Goal: Transaction & Acquisition: Obtain resource

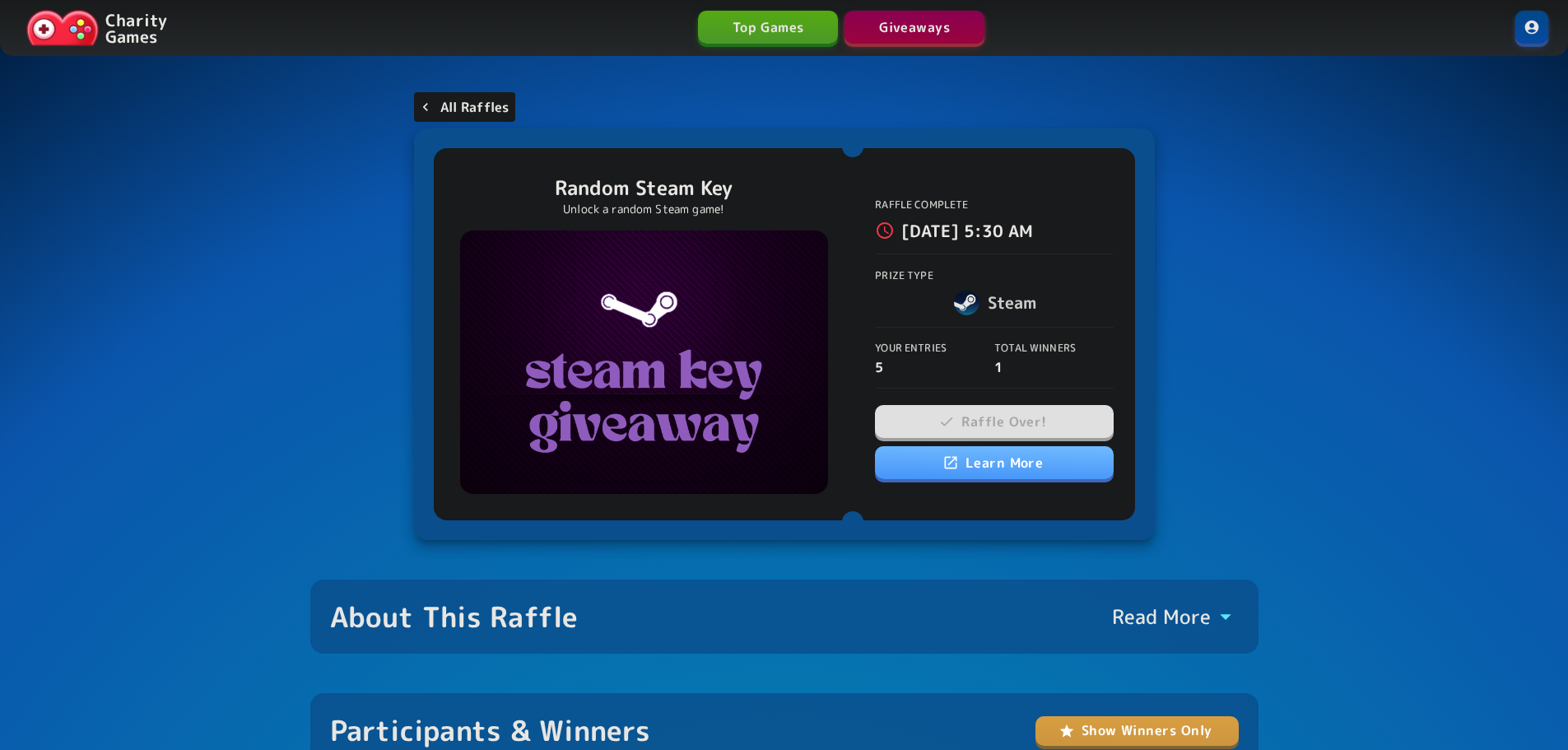
click at [503, 96] on link "All Raffles" at bounding box center [465, 107] width 102 height 30
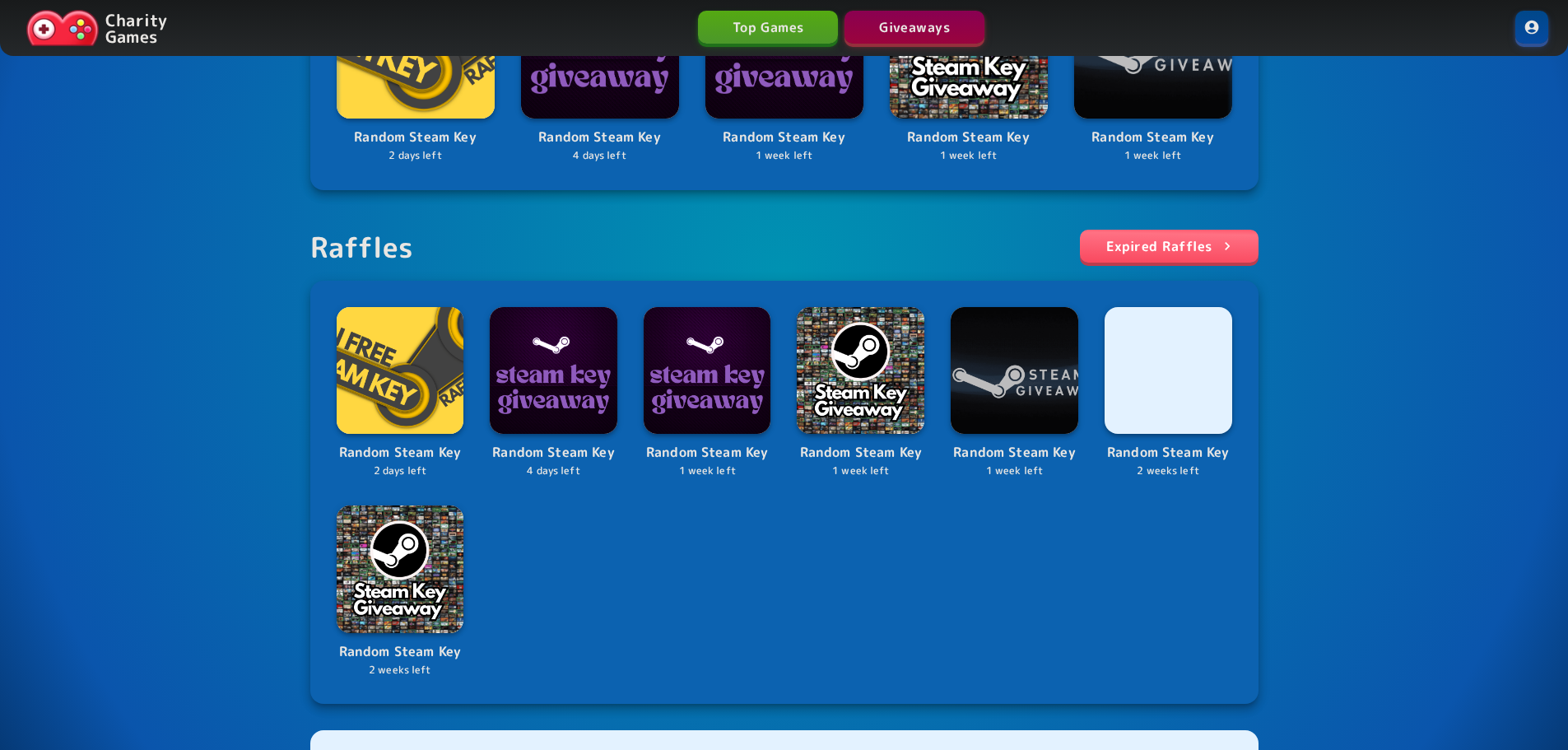
scroll to position [330, 0]
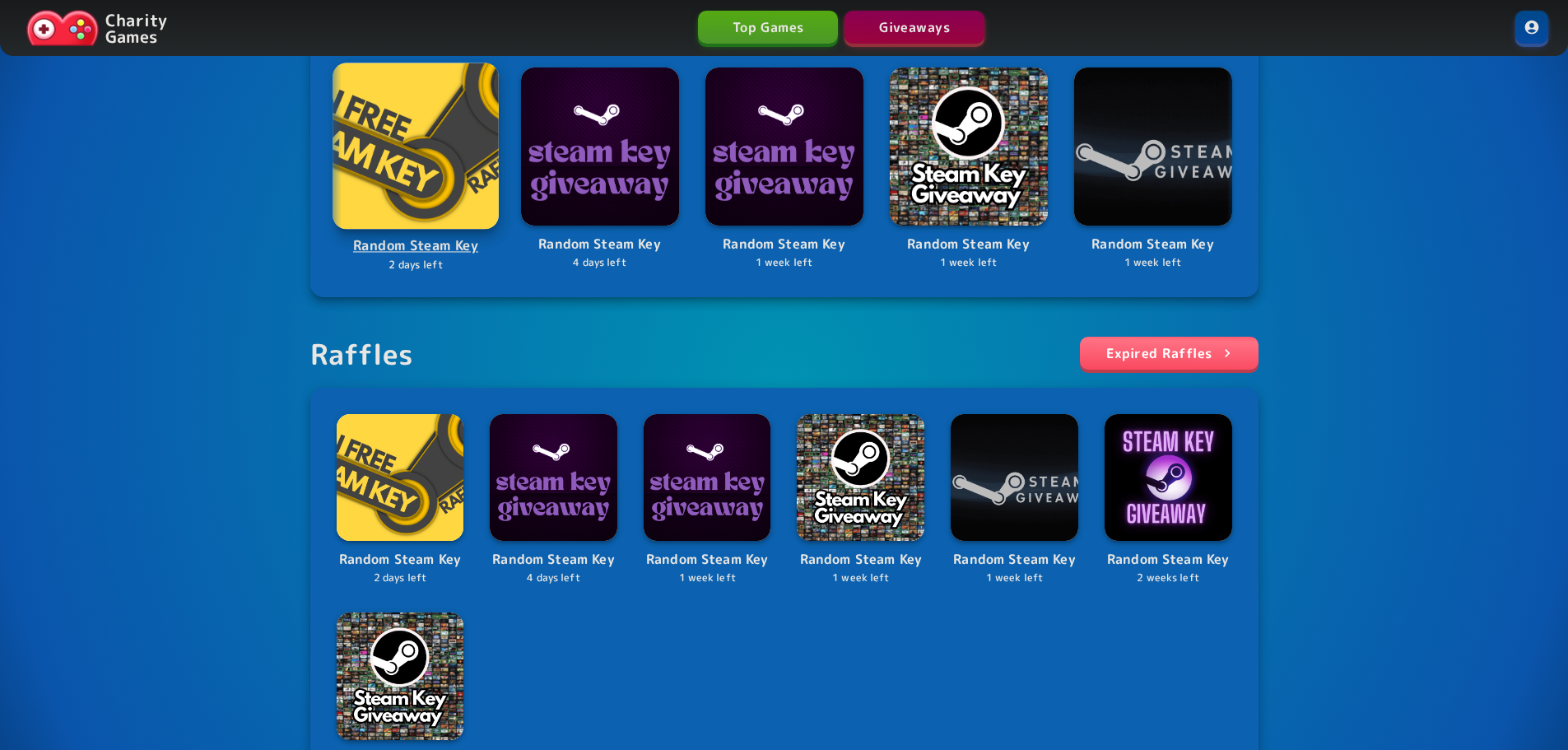
click at [412, 166] on img at bounding box center [415, 146] width 166 height 166
